Goal: Task Accomplishment & Management: Manage account settings

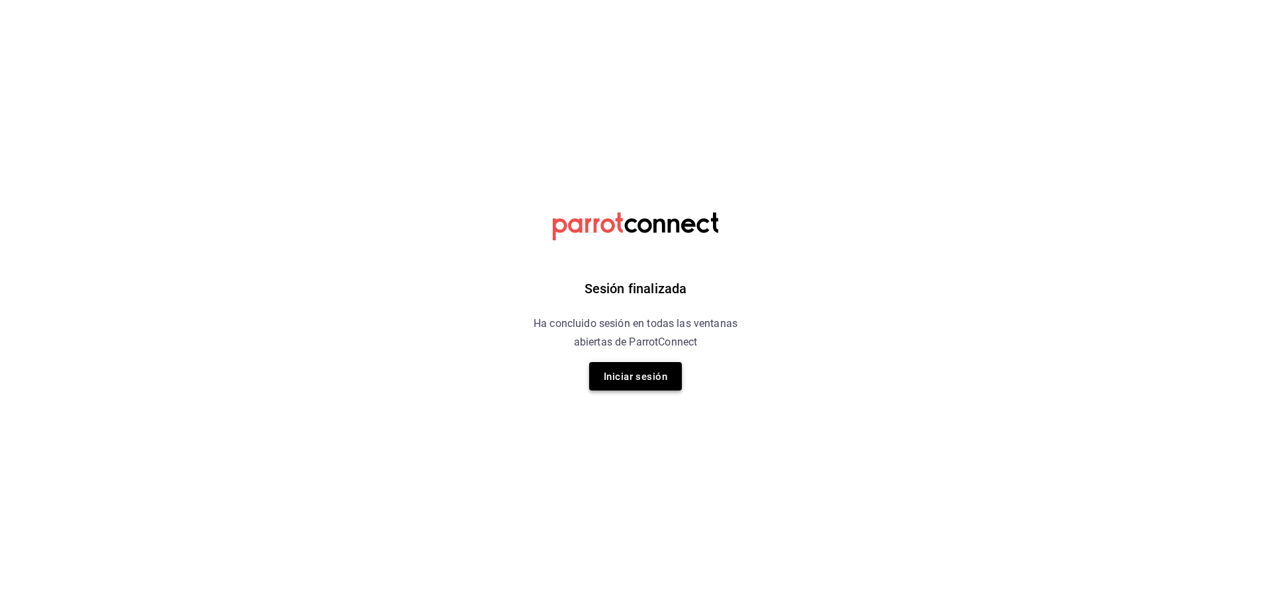
click at [635, 372] on font "Iniciar sesión" at bounding box center [636, 377] width 64 height 12
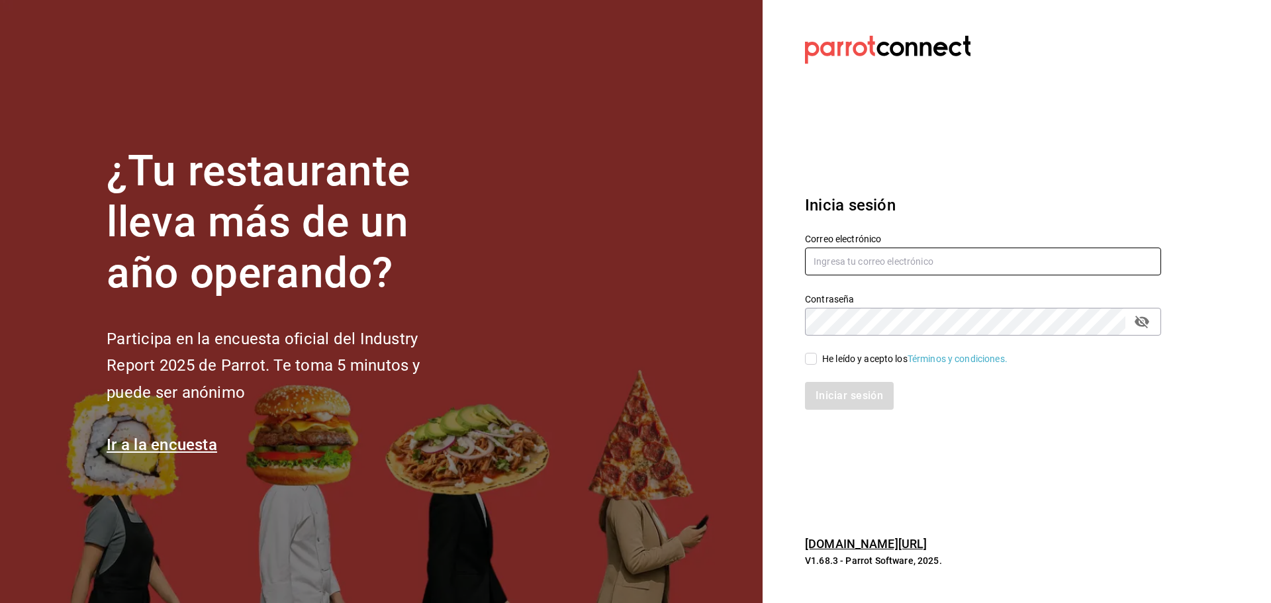
type input "[EMAIL_ADDRESS][DOMAIN_NAME]"
click at [808, 359] on input "He leído y acepto los Términos y condiciones." at bounding box center [811, 359] width 12 height 12
checkbox input "true"
click at [819, 398] on font "Iniciar sesión" at bounding box center [850, 395] width 68 height 13
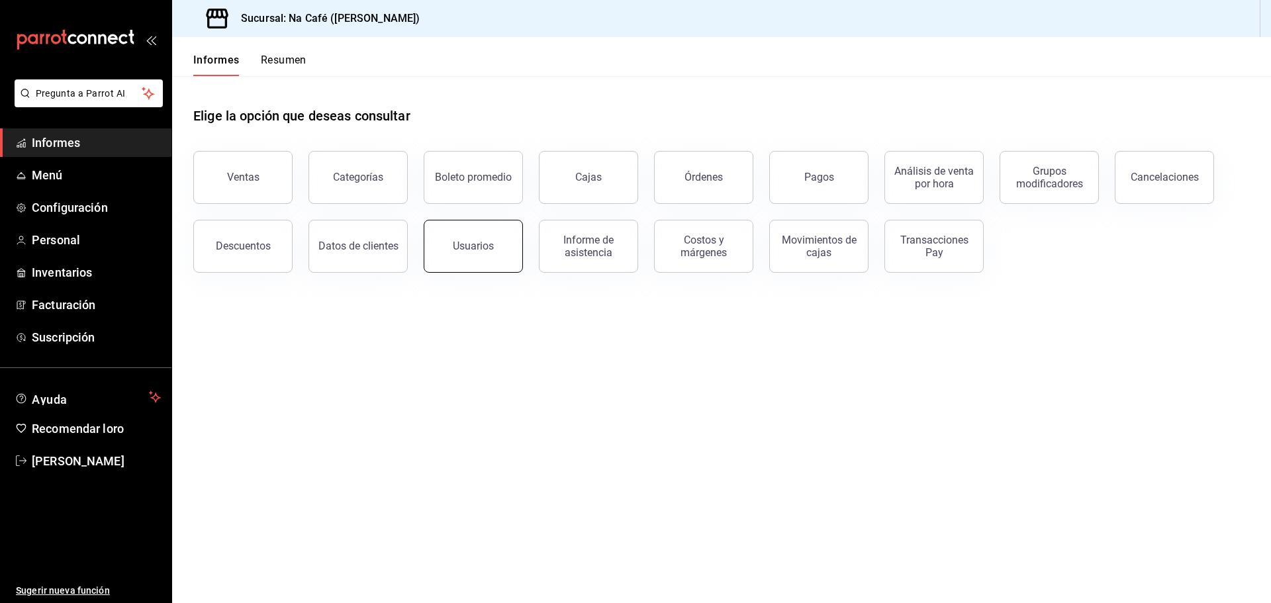
click at [470, 257] on button "Usuarios" at bounding box center [473, 246] width 99 height 53
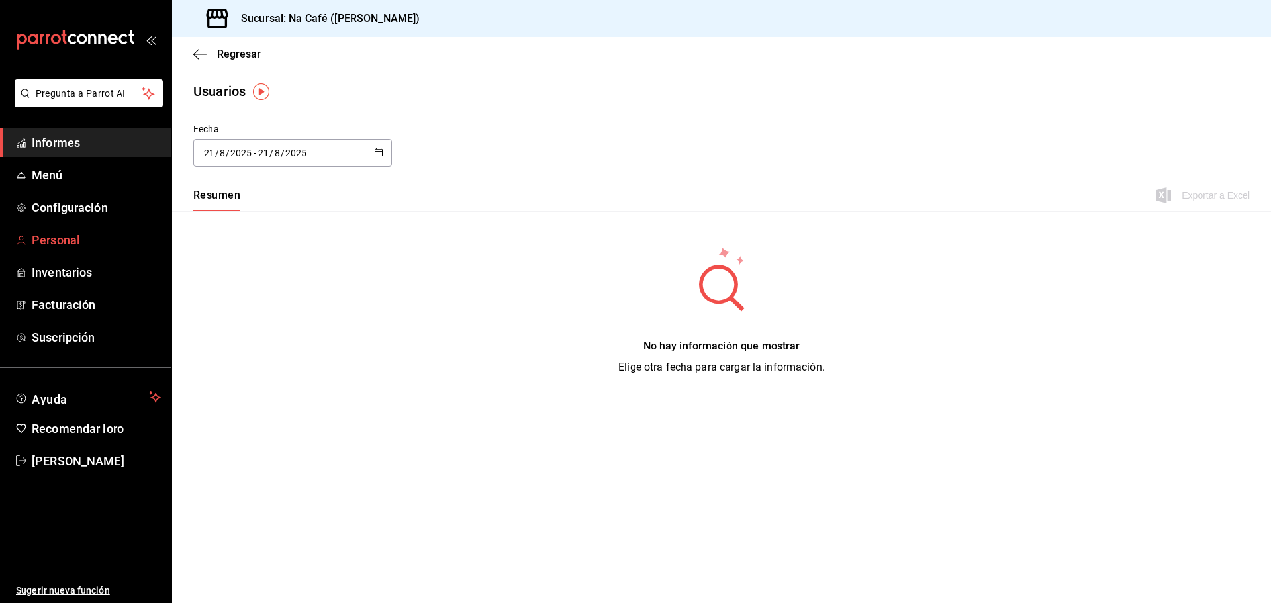
click at [60, 240] on font "Personal" at bounding box center [56, 240] width 48 height 14
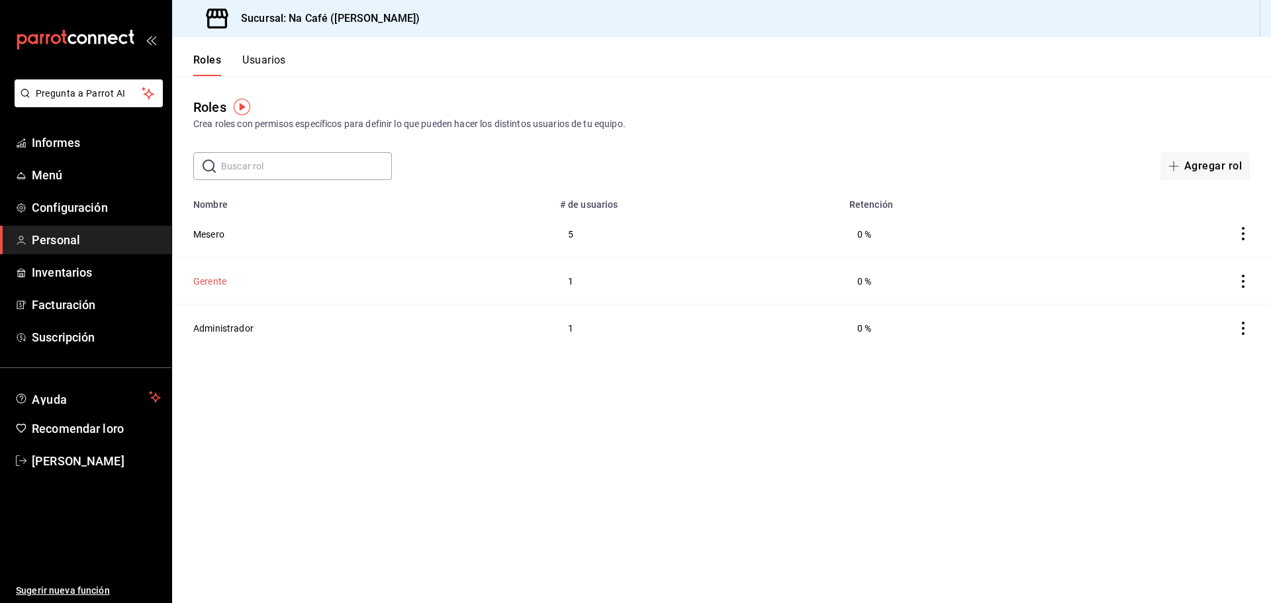
click at [218, 279] on font "Gerente" at bounding box center [209, 281] width 33 height 11
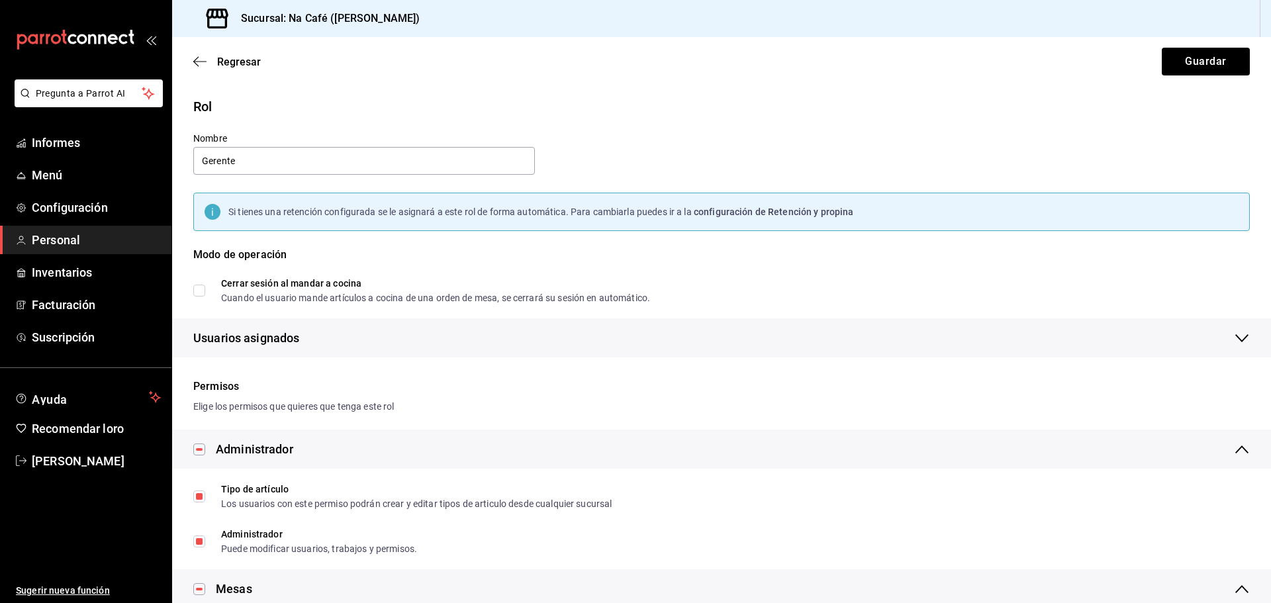
checkbox input "true"
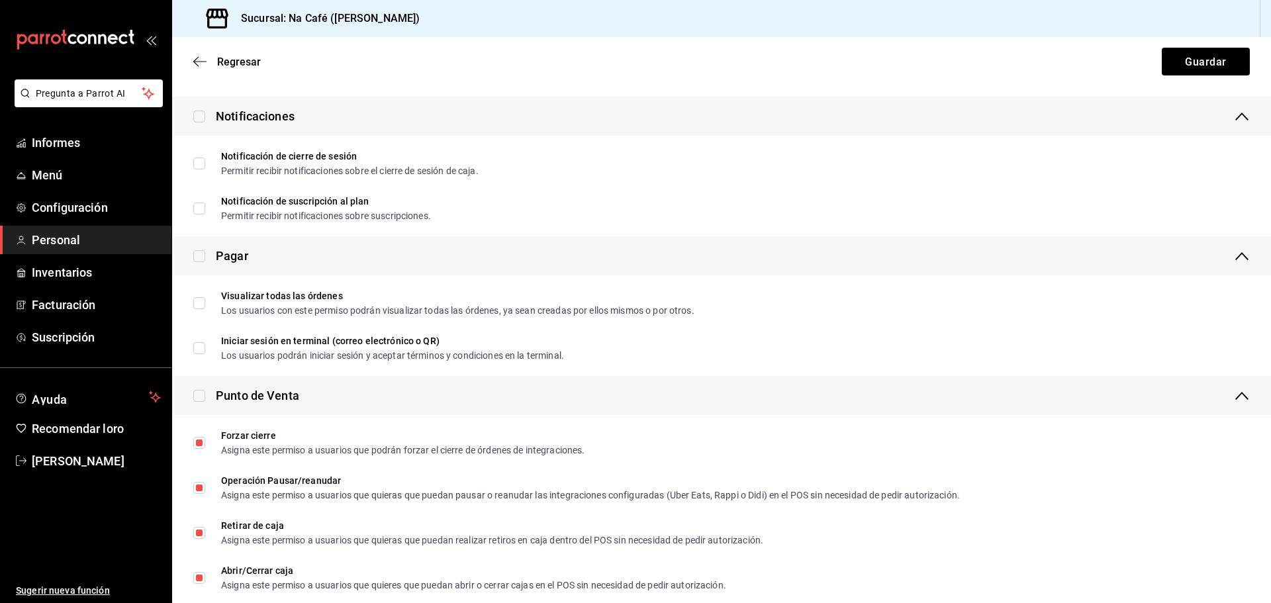
scroll to position [1456, 0]
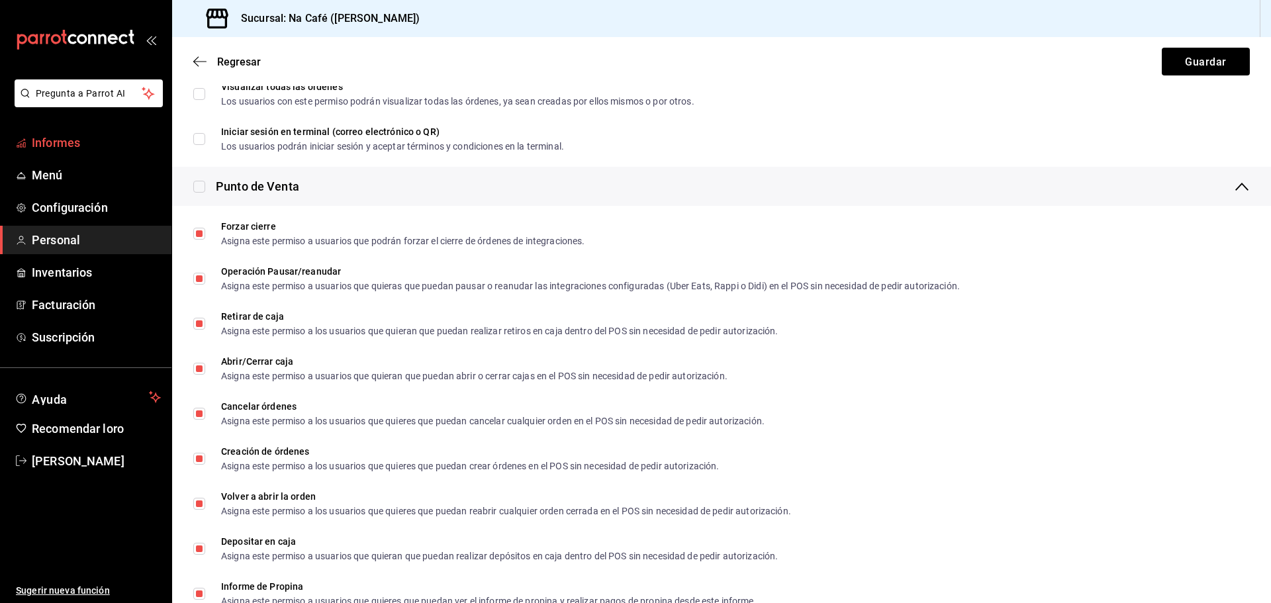
click at [54, 144] on font "Informes" at bounding box center [56, 143] width 48 height 14
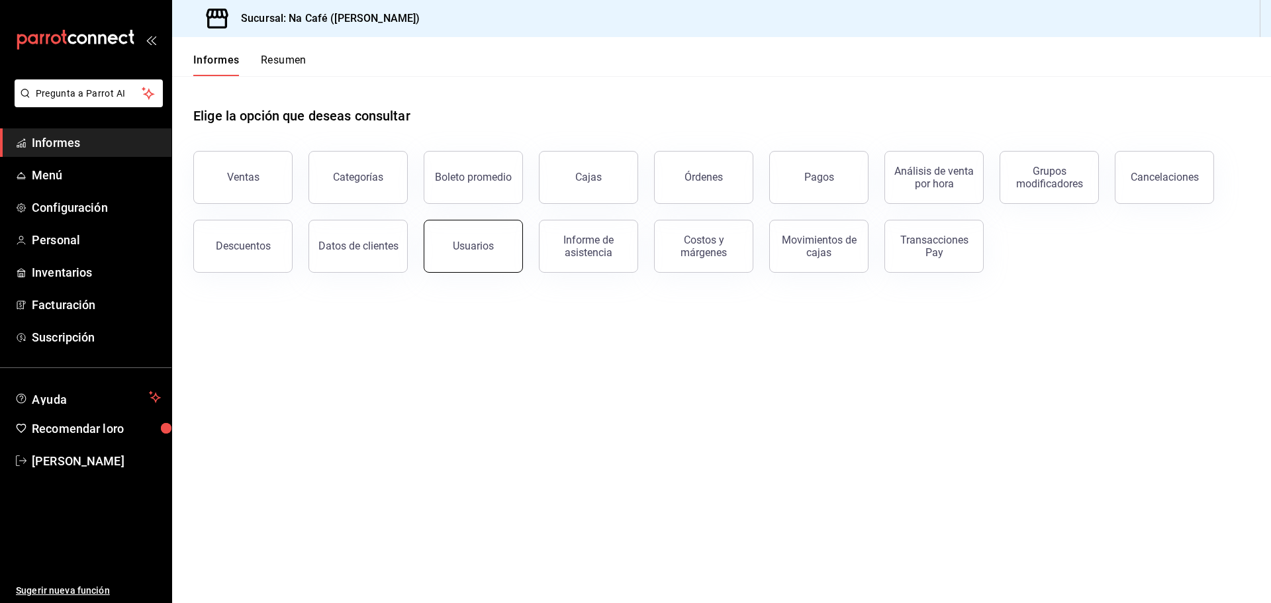
click at [497, 252] on button "Usuarios" at bounding box center [473, 246] width 99 height 53
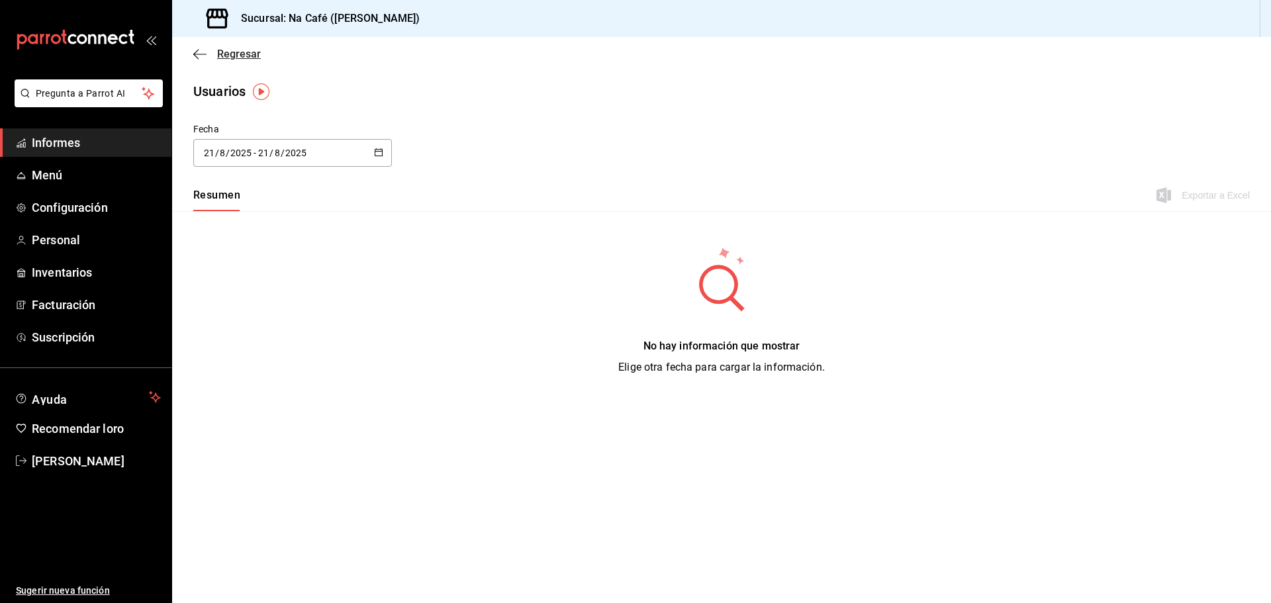
click at [195, 51] on icon "button" at bounding box center [199, 54] width 13 height 12
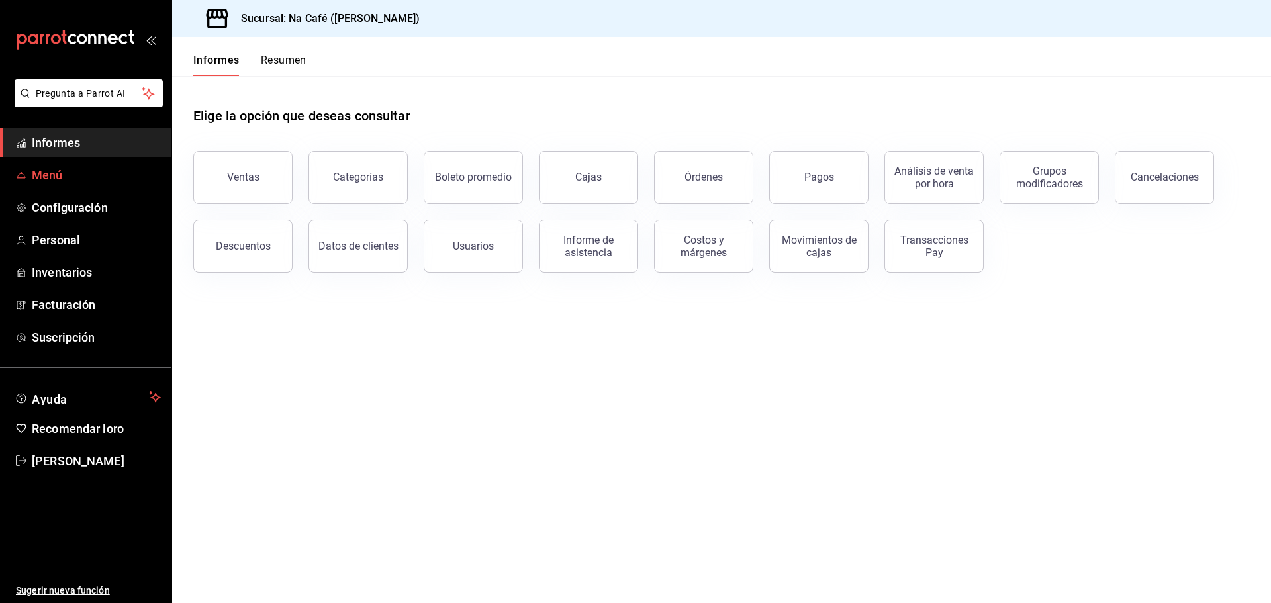
click at [50, 179] on font "Menú" at bounding box center [47, 175] width 31 height 14
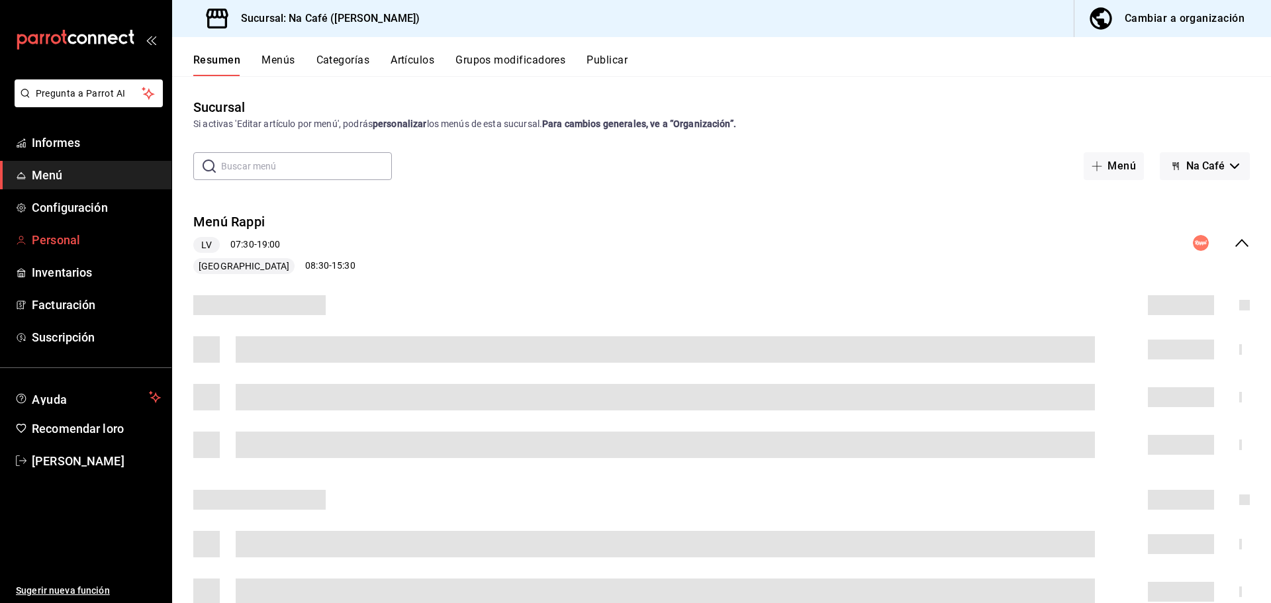
click at [51, 240] on font "Personal" at bounding box center [56, 240] width 48 height 14
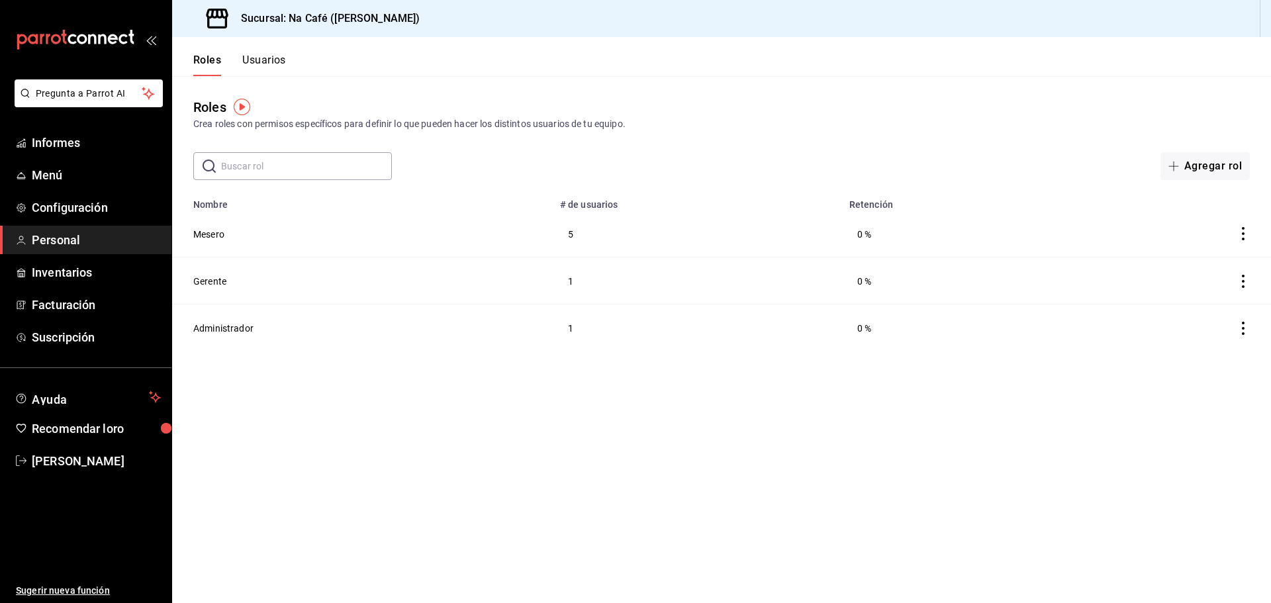
click at [1243, 277] on icon "comportamiento" at bounding box center [1243, 281] width 13 height 13
click at [1111, 416] on div at bounding box center [635, 301] width 1271 height 603
click at [250, 50] on div "Roles Usuarios" at bounding box center [229, 56] width 114 height 39
click at [259, 58] on font "Usuarios" at bounding box center [264, 60] width 44 height 13
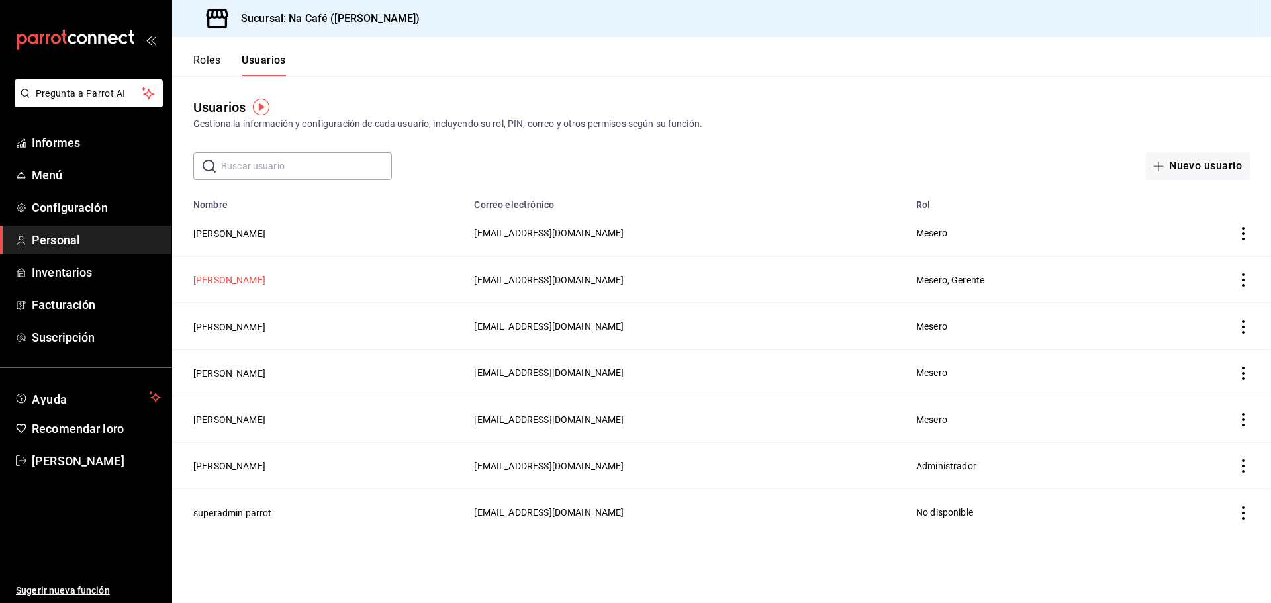
click at [230, 277] on button "[PERSON_NAME]" at bounding box center [229, 279] width 72 height 13
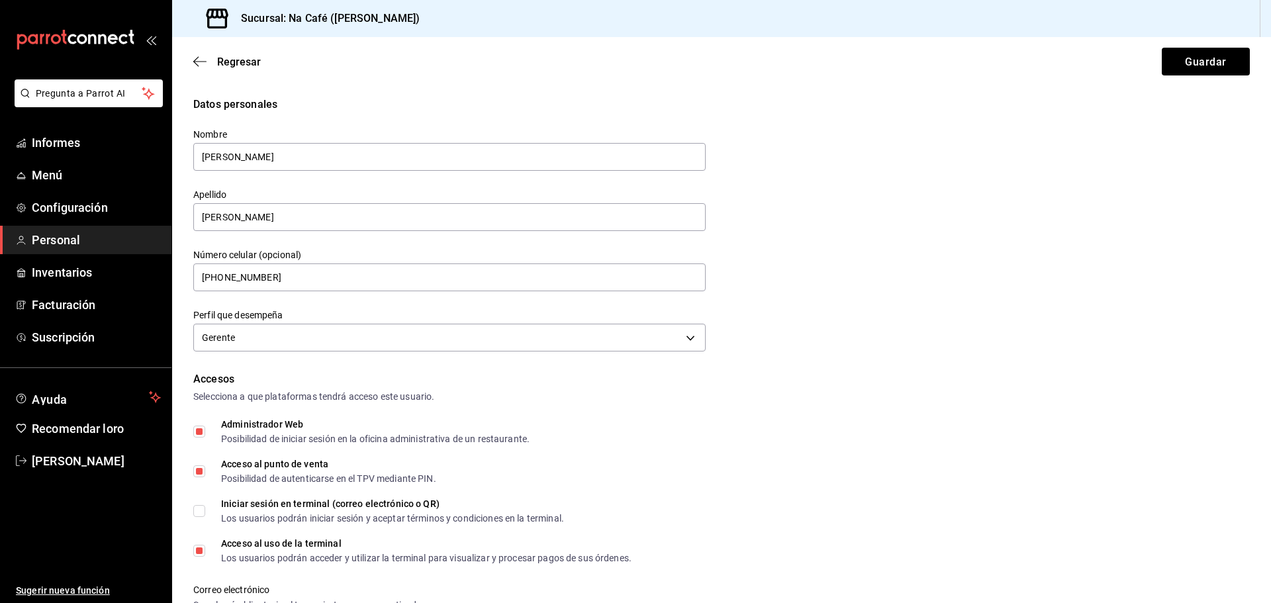
scroll to position [331, 0]
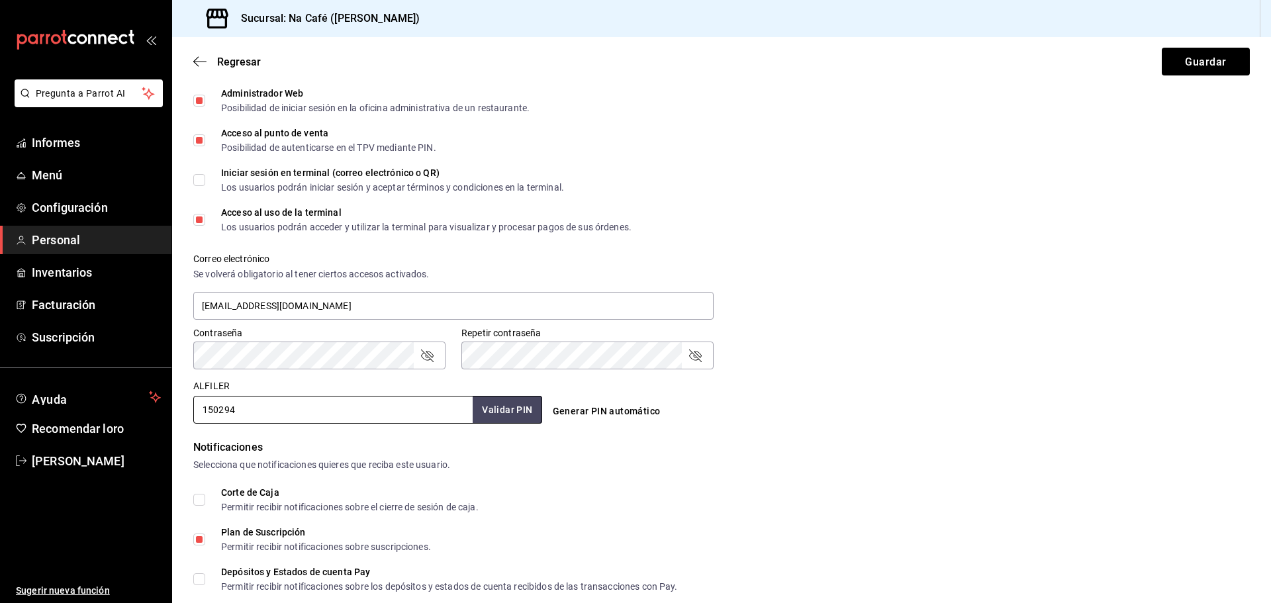
drag, startPoint x: 267, startPoint y: 416, endPoint x: 183, endPoint y: 404, distance: 84.8
click at [183, 404] on div "Datos personales Nombre [PERSON_NAME] [PERSON_NAME] Número celular (opcional) […" at bounding box center [721, 289] width 1099 height 1047
click at [192, 61] on div "Regresar Guardar" at bounding box center [721, 61] width 1099 height 49
click at [197, 62] on icon "button" at bounding box center [199, 61] width 13 height 1
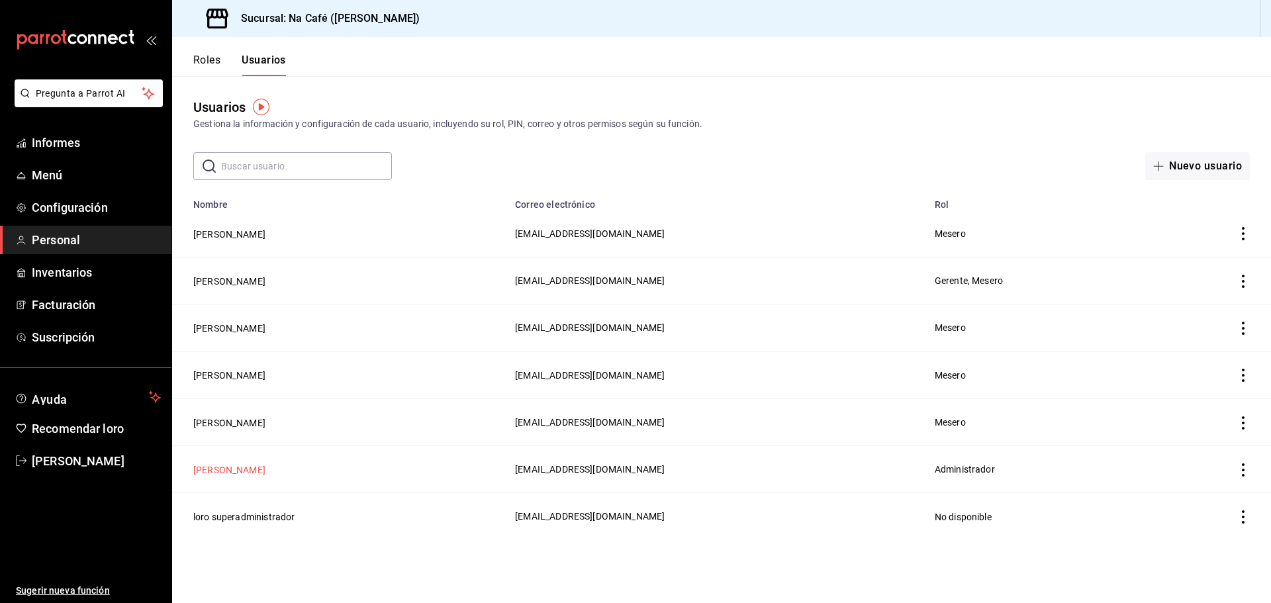
click at [232, 465] on font "[PERSON_NAME]" at bounding box center [229, 470] width 72 height 11
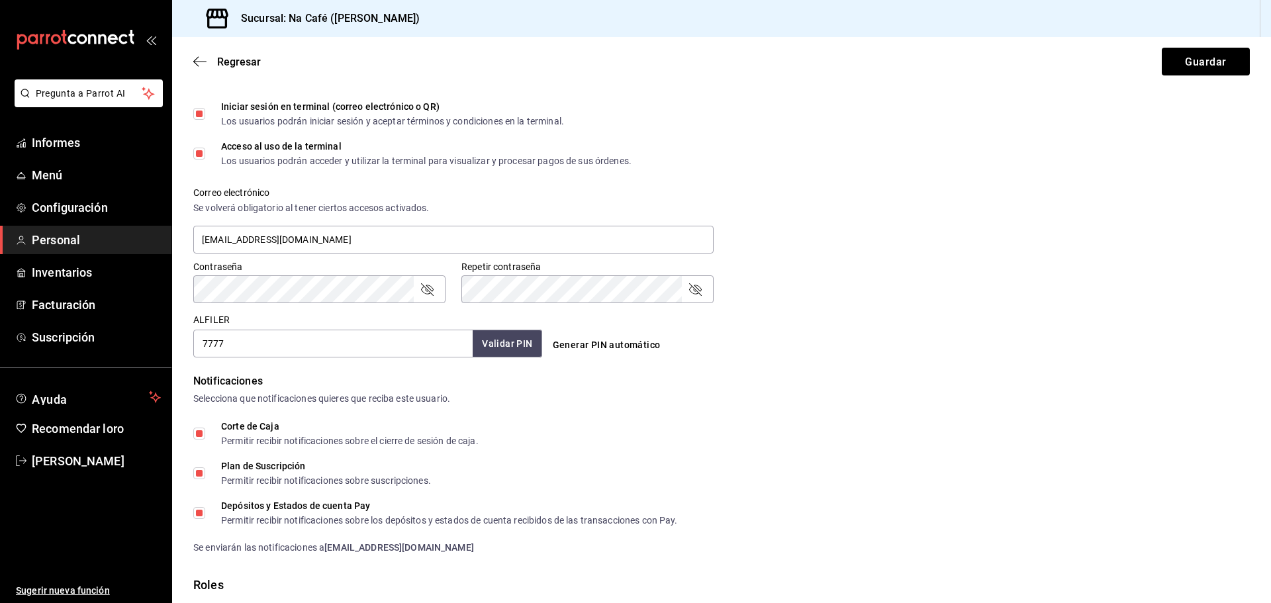
scroll to position [528, 0]
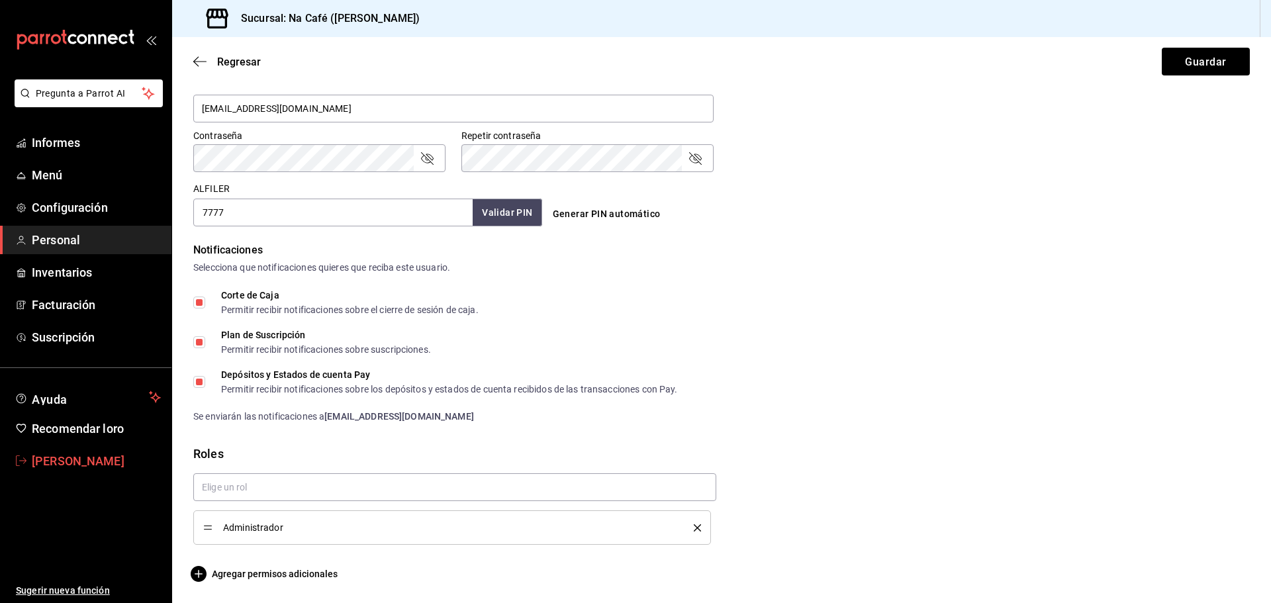
click at [32, 454] on font "[PERSON_NAME]" at bounding box center [78, 461] width 93 height 14
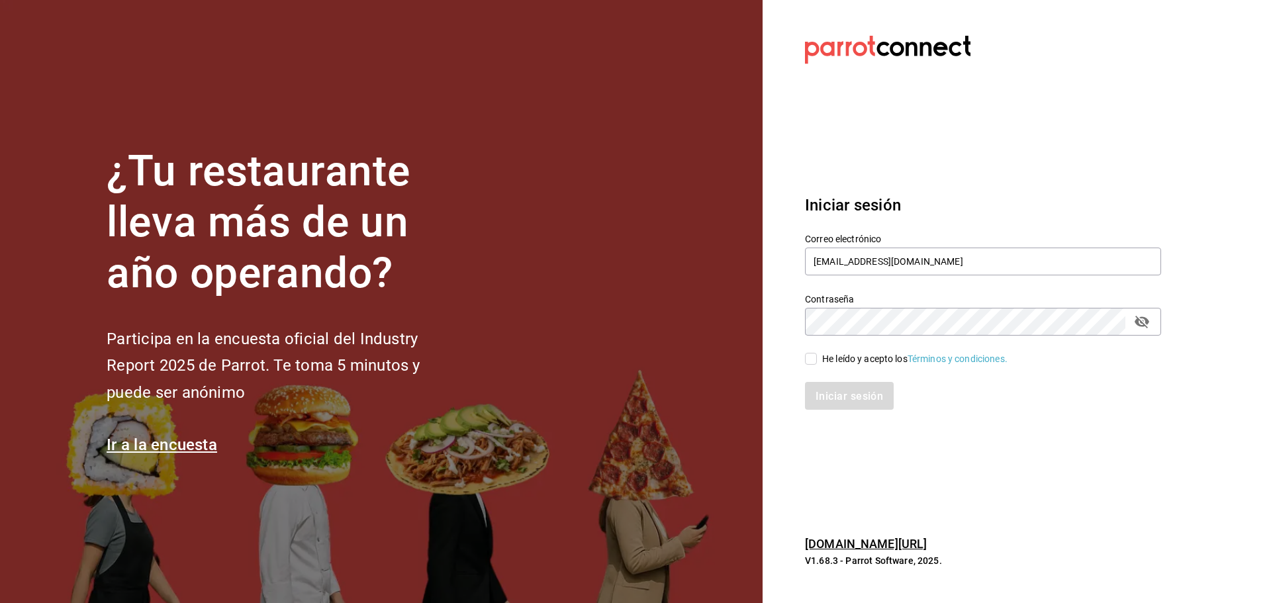
click at [1141, 323] on icon "campo de contraseña" at bounding box center [1142, 322] width 15 height 13
click at [1208, 369] on div "¿Tu restaurante lleva más de un año operando? Participa en la encuesta oficial …" at bounding box center [635, 301] width 1271 height 603
click at [812, 363] on input "He leído y acepto los Términos y condiciones." at bounding box center [811, 359] width 12 height 12
checkbox input "true"
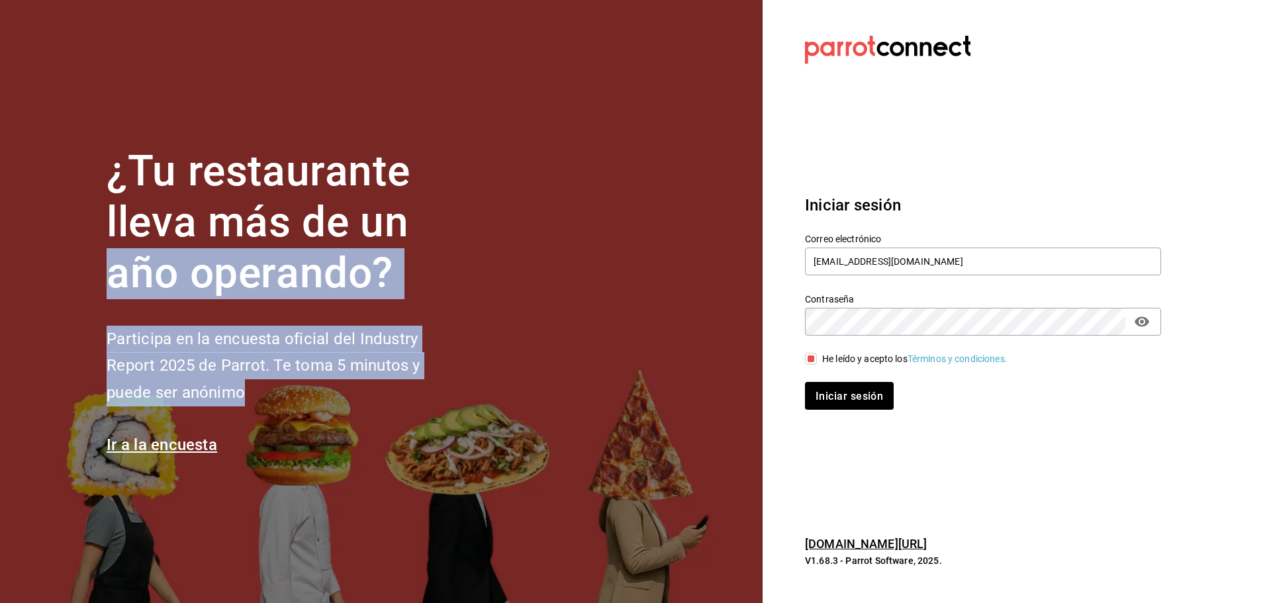
drag, startPoint x: 821, startPoint y: 496, endPoint x: 1038, endPoint y: 594, distance: 237.9
click at [935, 590] on div "¿Tu restaurante lleva más de un año operando? Participa en la encuesta oficial …" at bounding box center [635, 301] width 1271 height 603
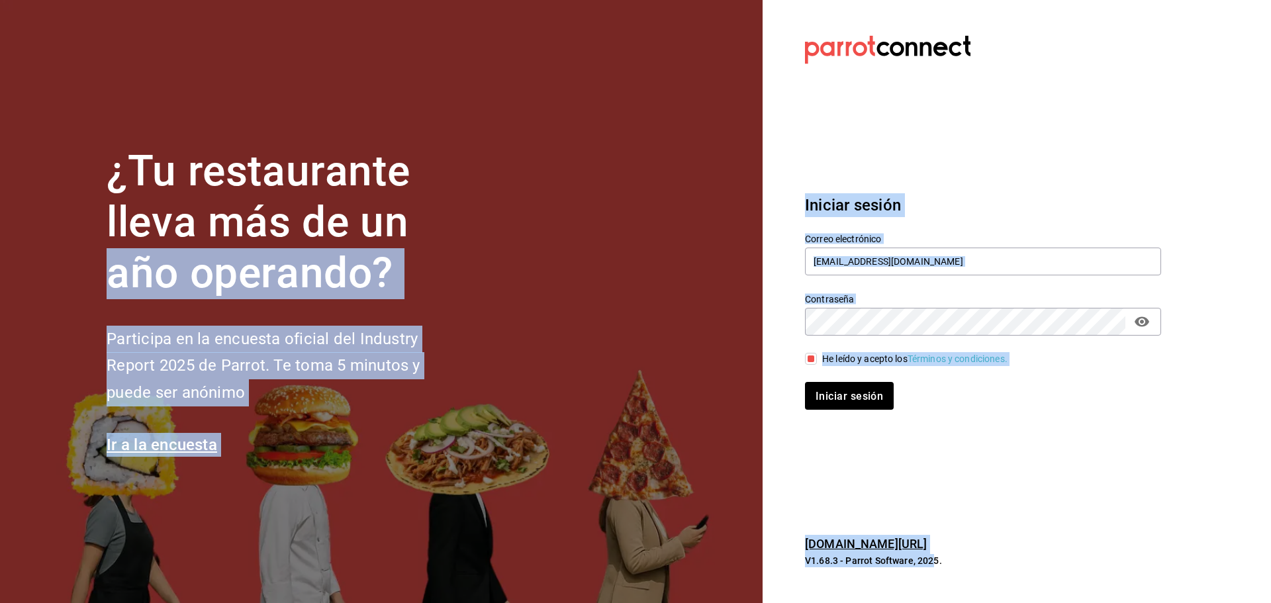
click at [1150, 406] on div "Iniciar sesión" at bounding box center [983, 396] width 356 height 28
click at [961, 410] on div "Iniciar sesión Correo electrónico [EMAIL_ADDRESS][DOMAIN_NAME] Contraseña Contr…" at bounding box center [983, 301] width 356 height 248
click at [839, 391] on font "Iniciar sesión" at bounding box center [850, 395] width 68 height 13
